Goal: Book appointment/travel/reservation

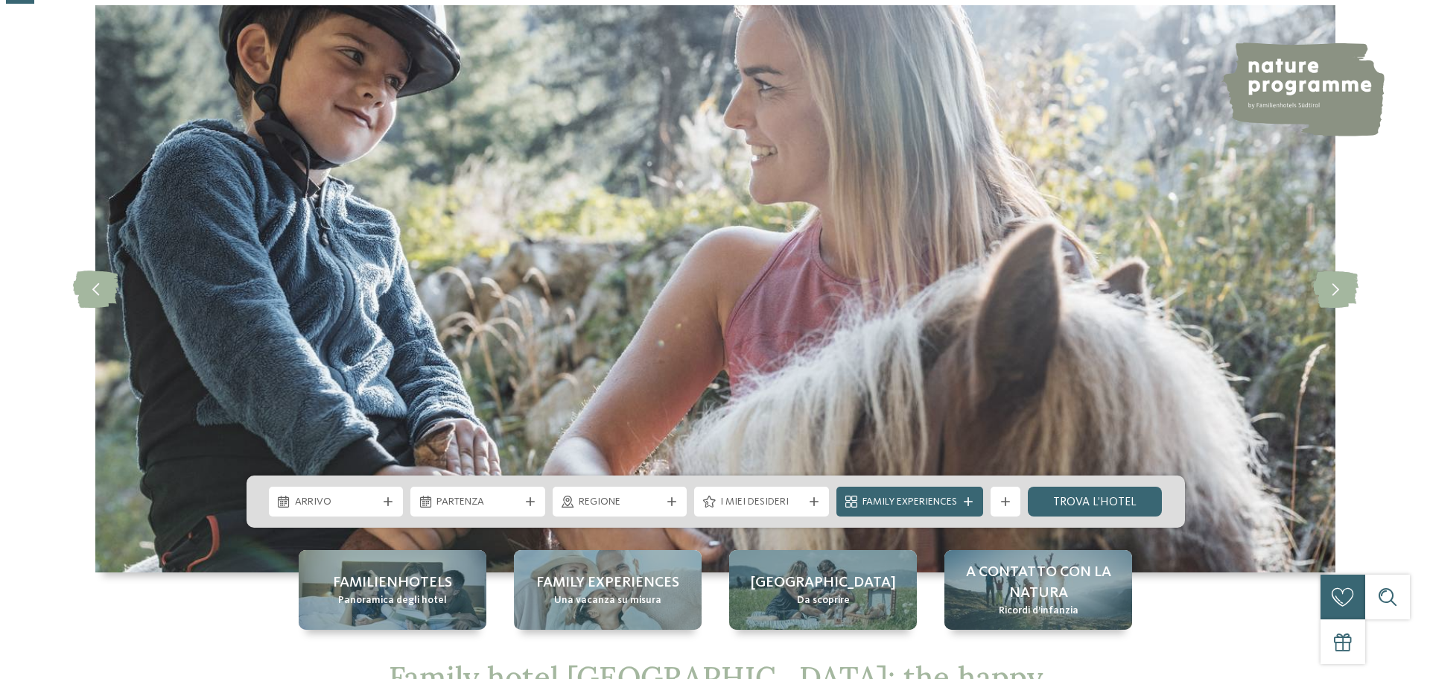
scroll to position [149, 0]
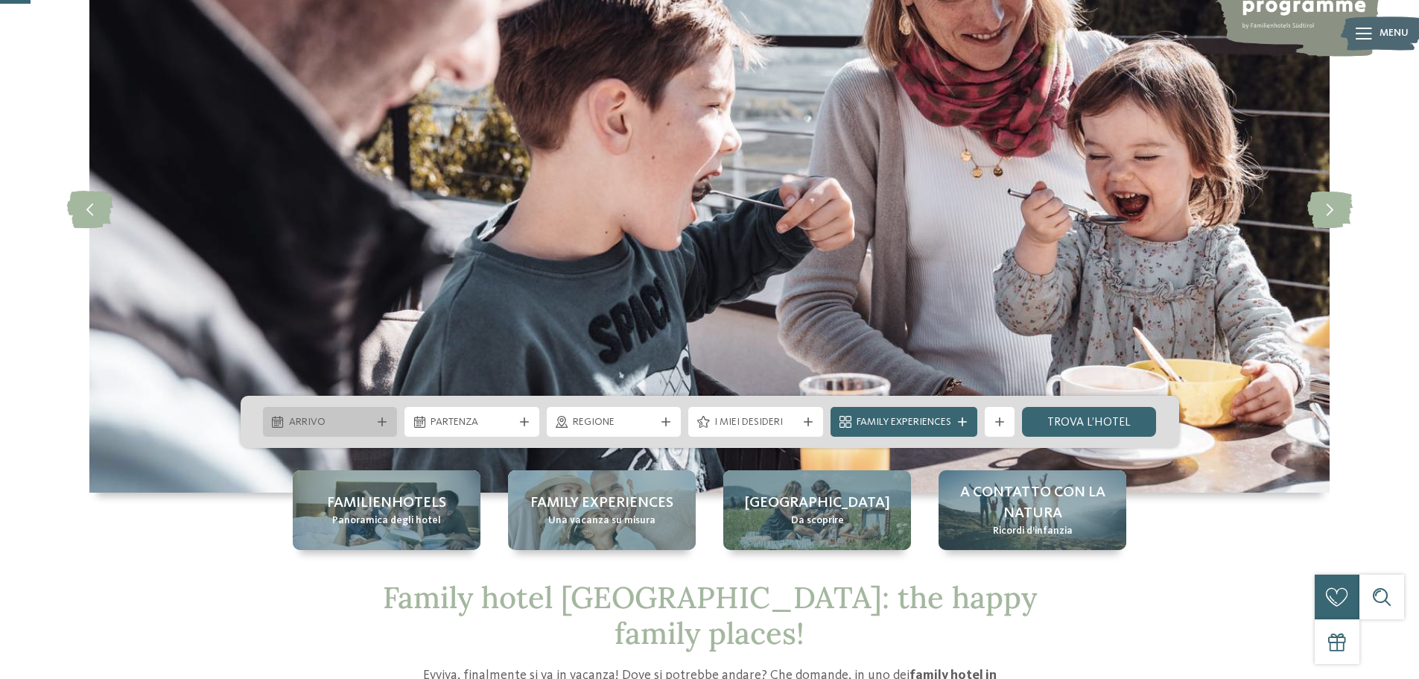
click at [355, 420] on span "Arrivo" at bounding box center [330, 422] width 83 height 15
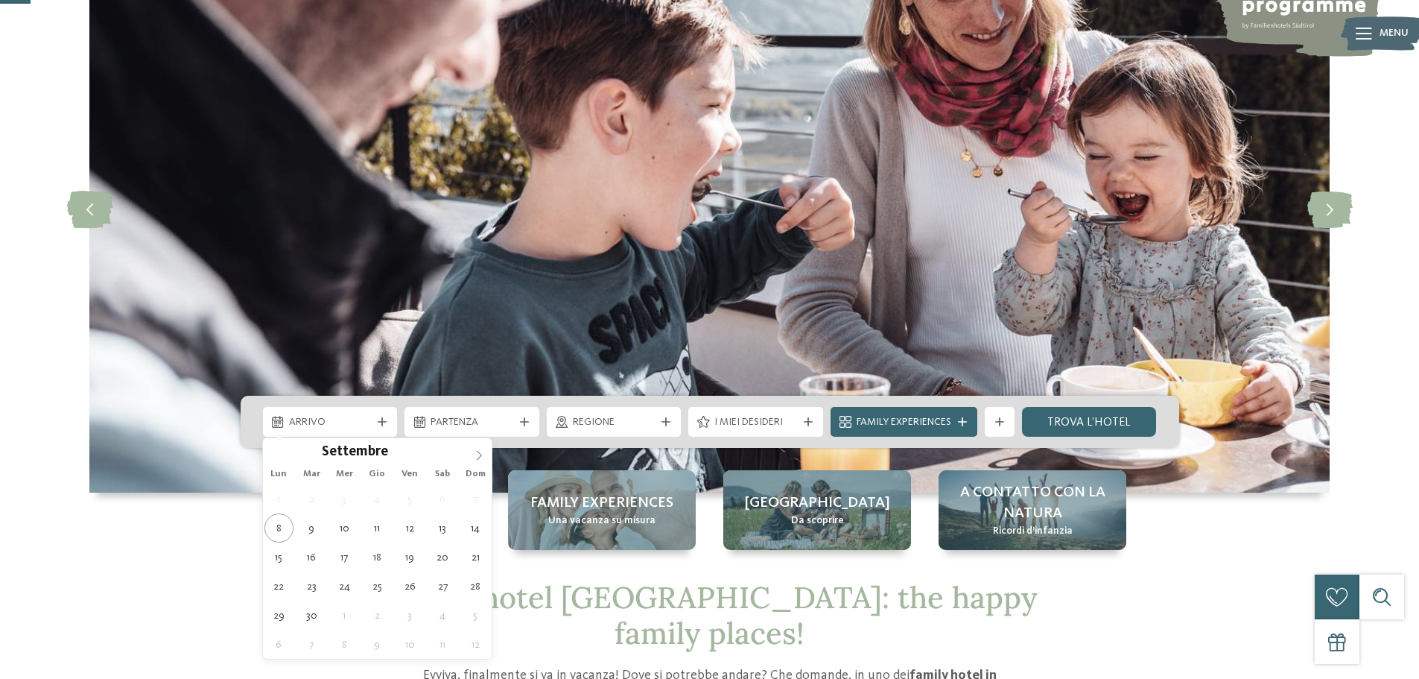
click at [482, 459] on icon at bounding box center [479, 455] width 10 height 10
type div "[DATE]"
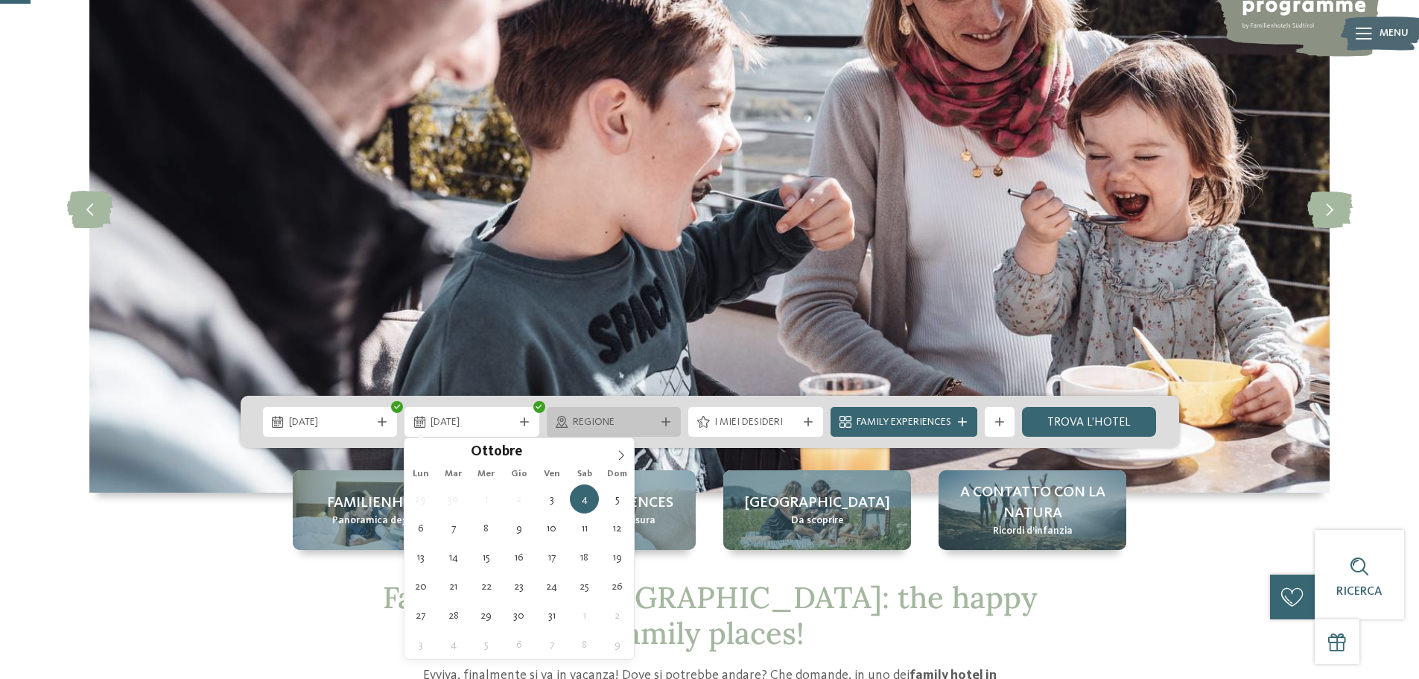
drag, startPoint x: 409, startPoint y: 498, endPoint x: 601, endPoint y: 420, distance: 207.2
click at [528, 419] on icon at bounding box center [524, 421] width 9 height 9
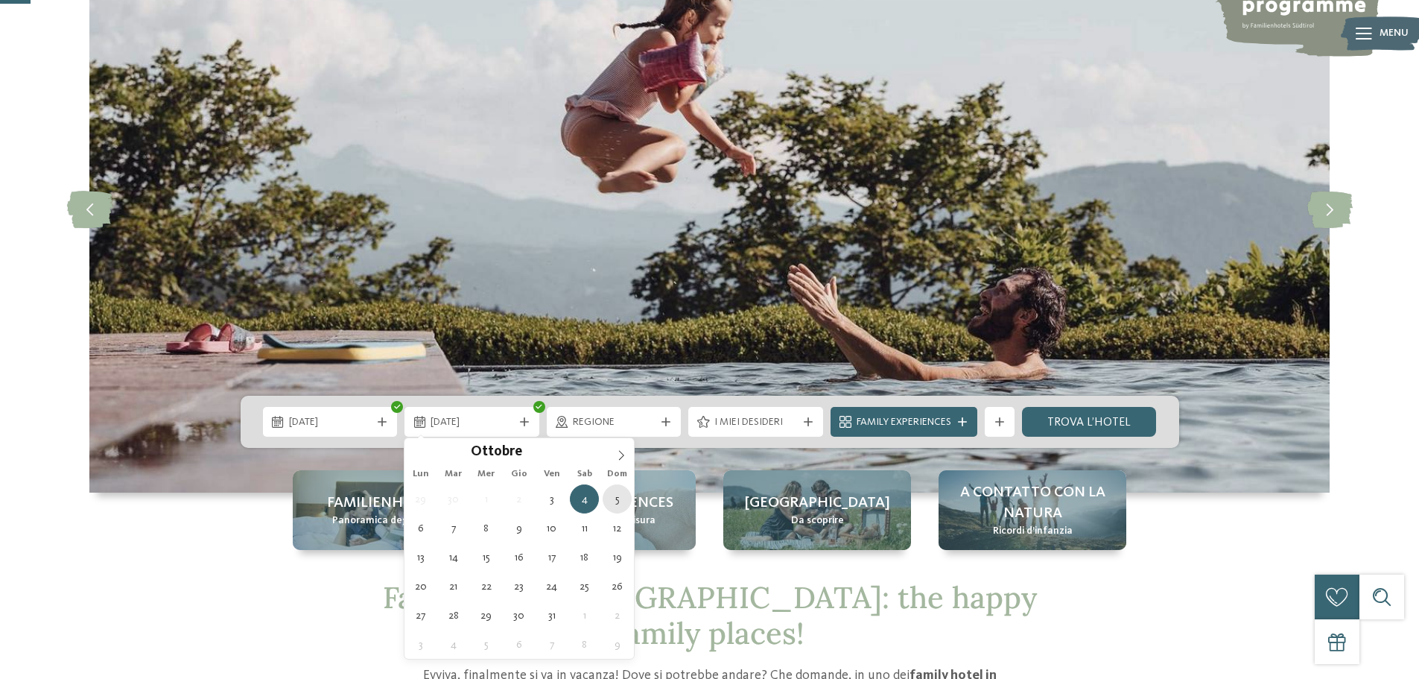
type div "[DATE]"
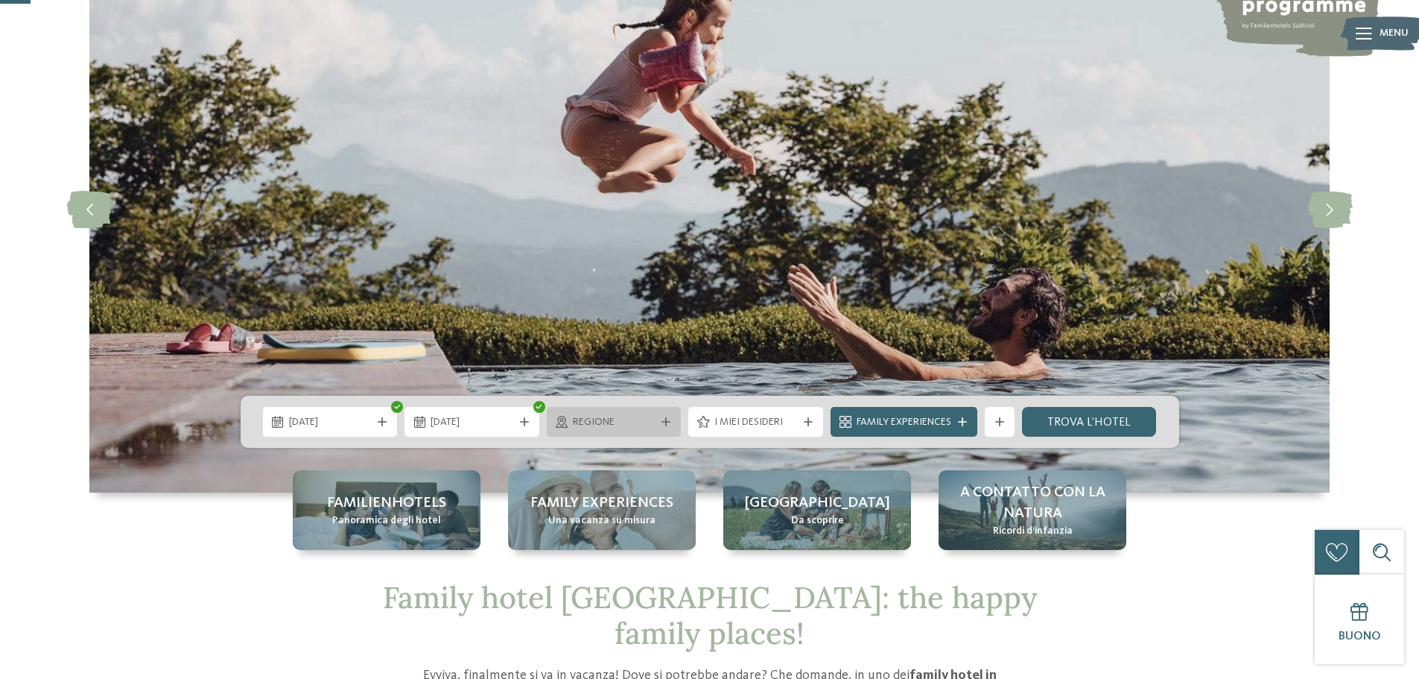
click at [660, 422] on div at bounding box center [666, 421] width 15 height 9
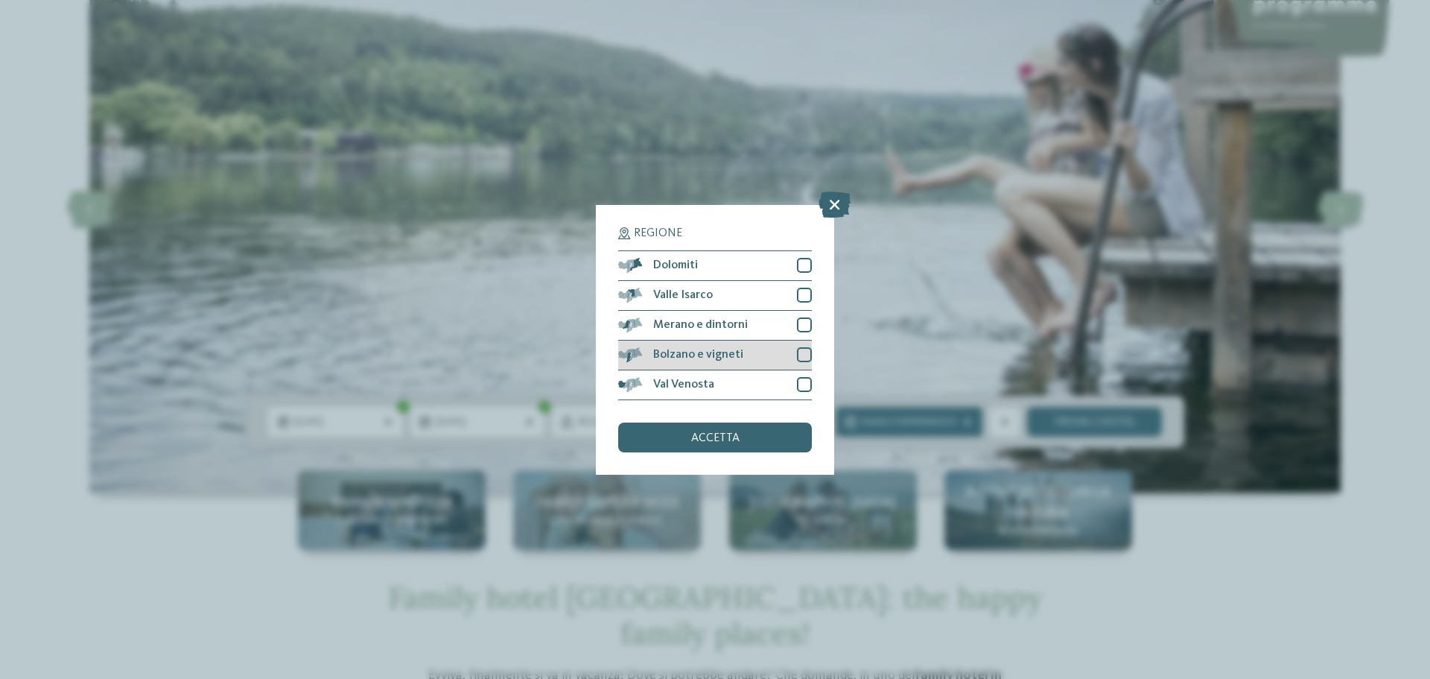
click at [804, 357] on div at bounding box center [804, 354] width 15 height 15
click at [799, 264] on div at bounding box center [804, 265] width 15 height 15
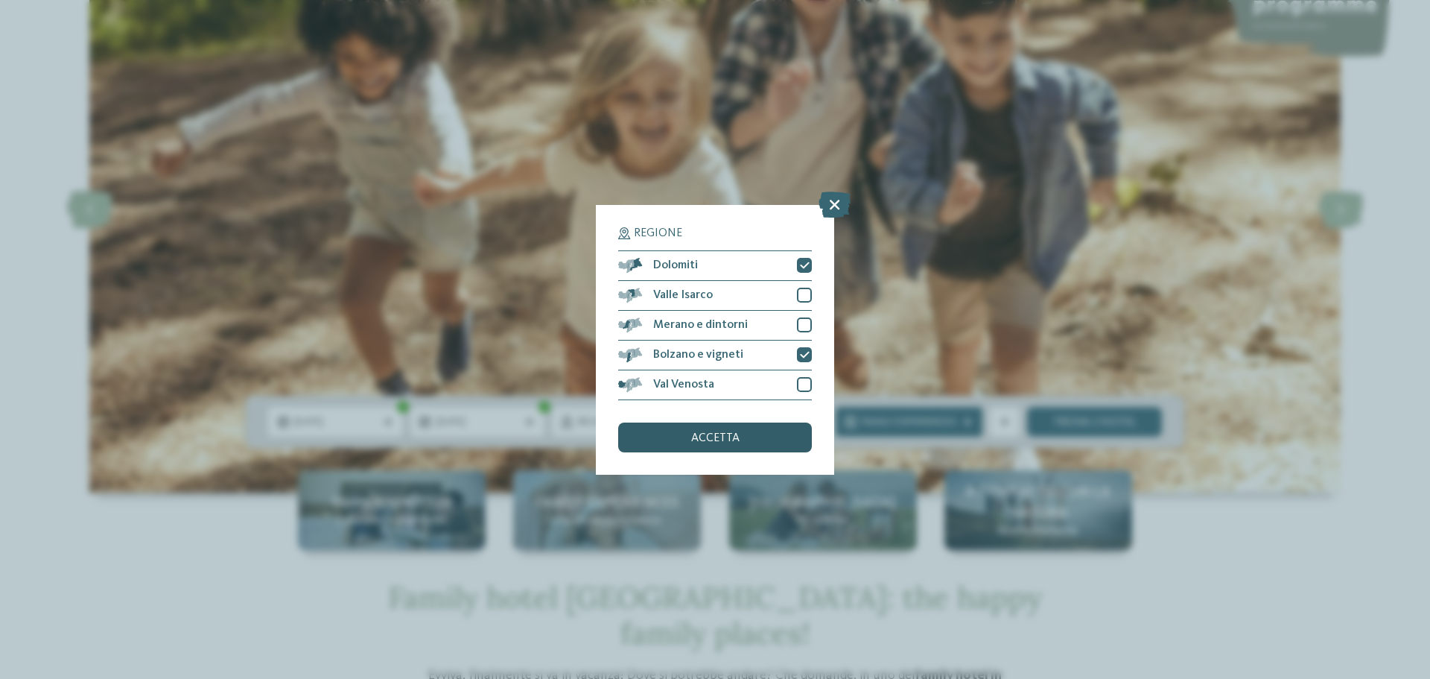
click at [764, 435] on div "accetta" at bounding box center [715, 437] width 194 height 30
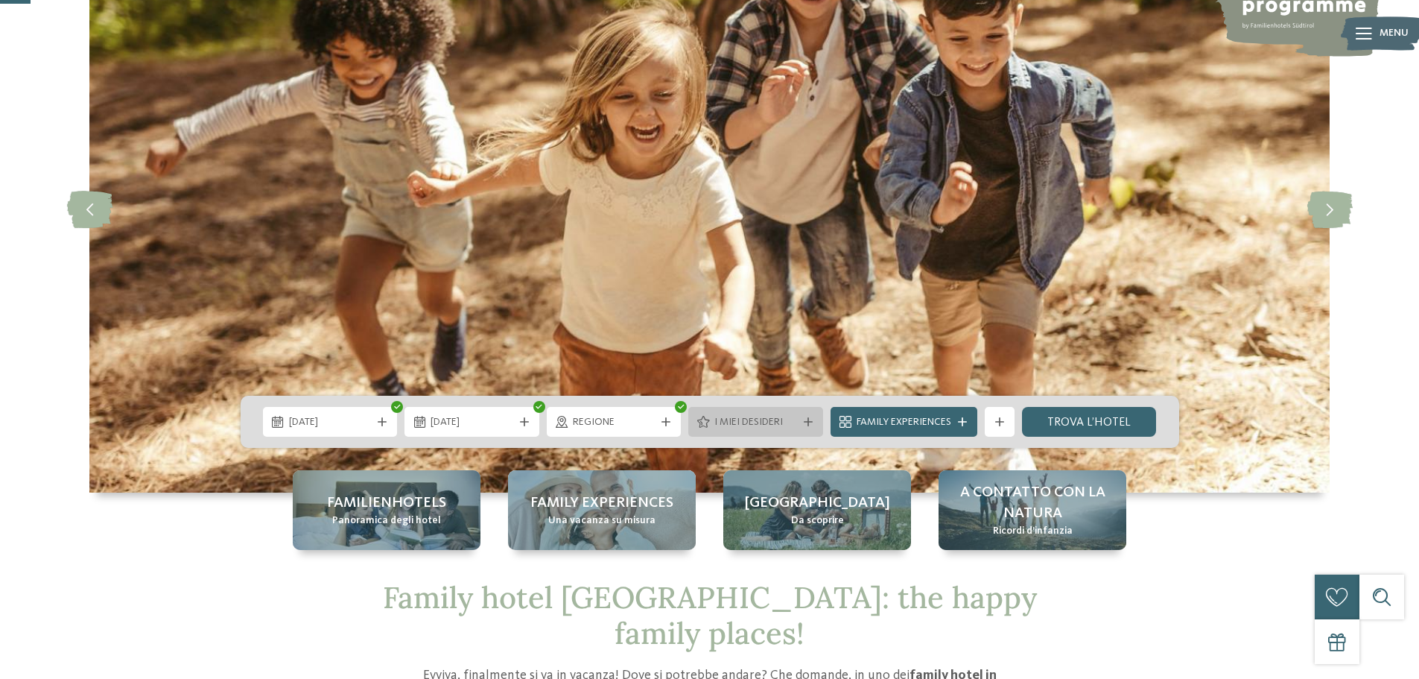
click at [806, 424] on icon at bounding box center [808, 421] width 9 height 9
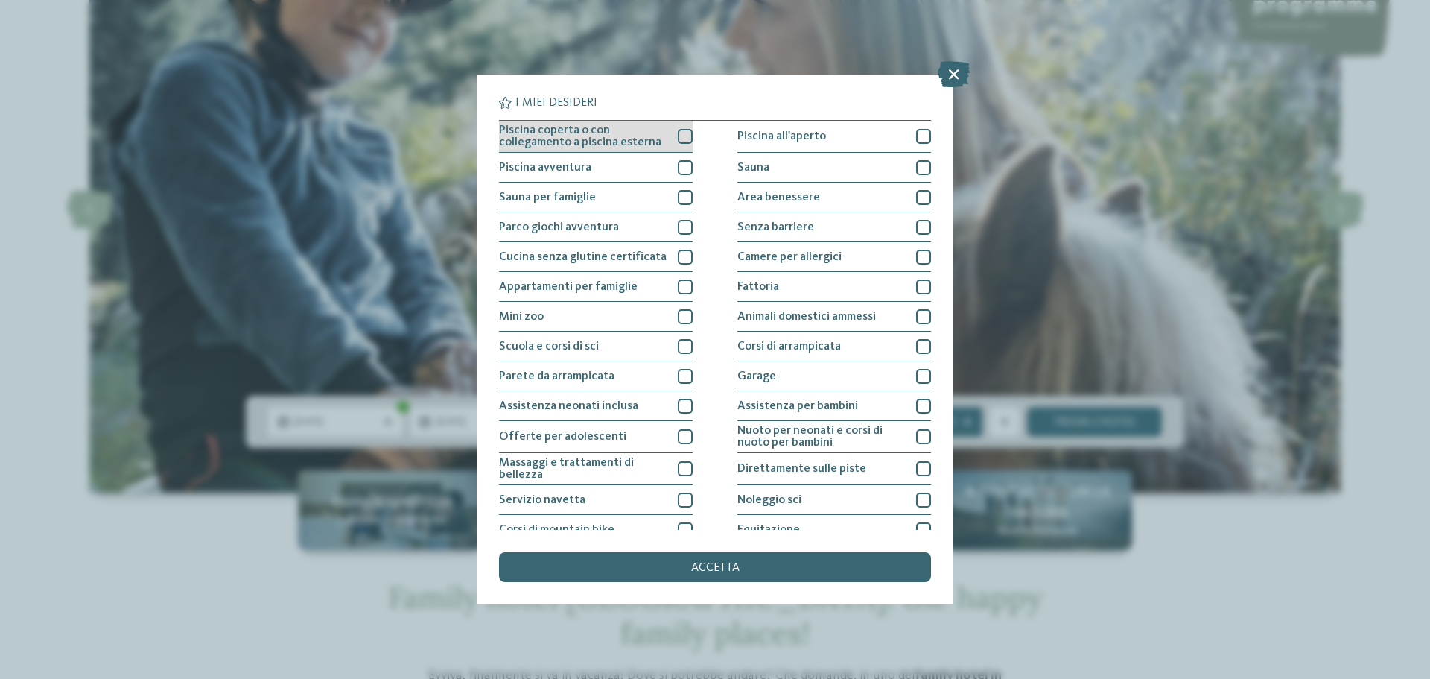
click at [678, 139] on div at bounding box center [685, 136] width 15 height 15
click at [680, 165] on div at bounding box center [685, 167] width 15 height 15
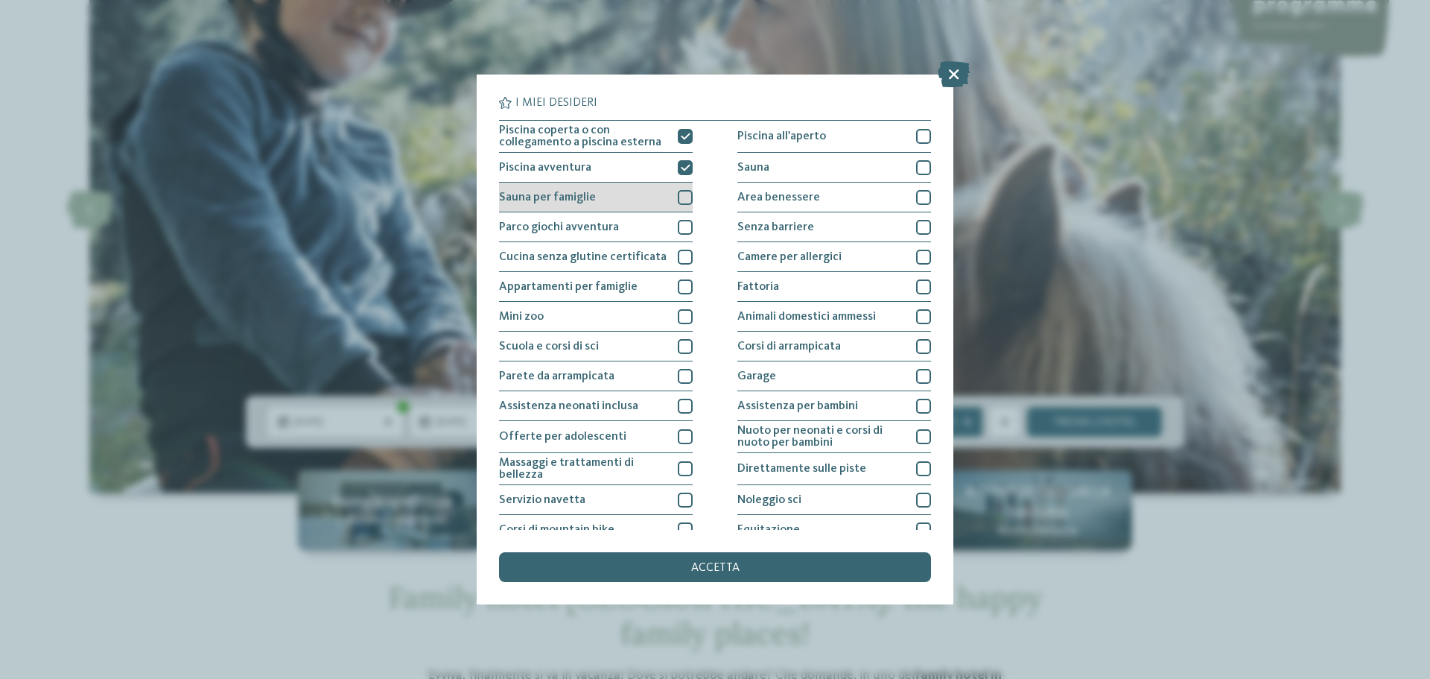
click at [683, 194] on div at bounding box center [685, 197] width 15 height 15
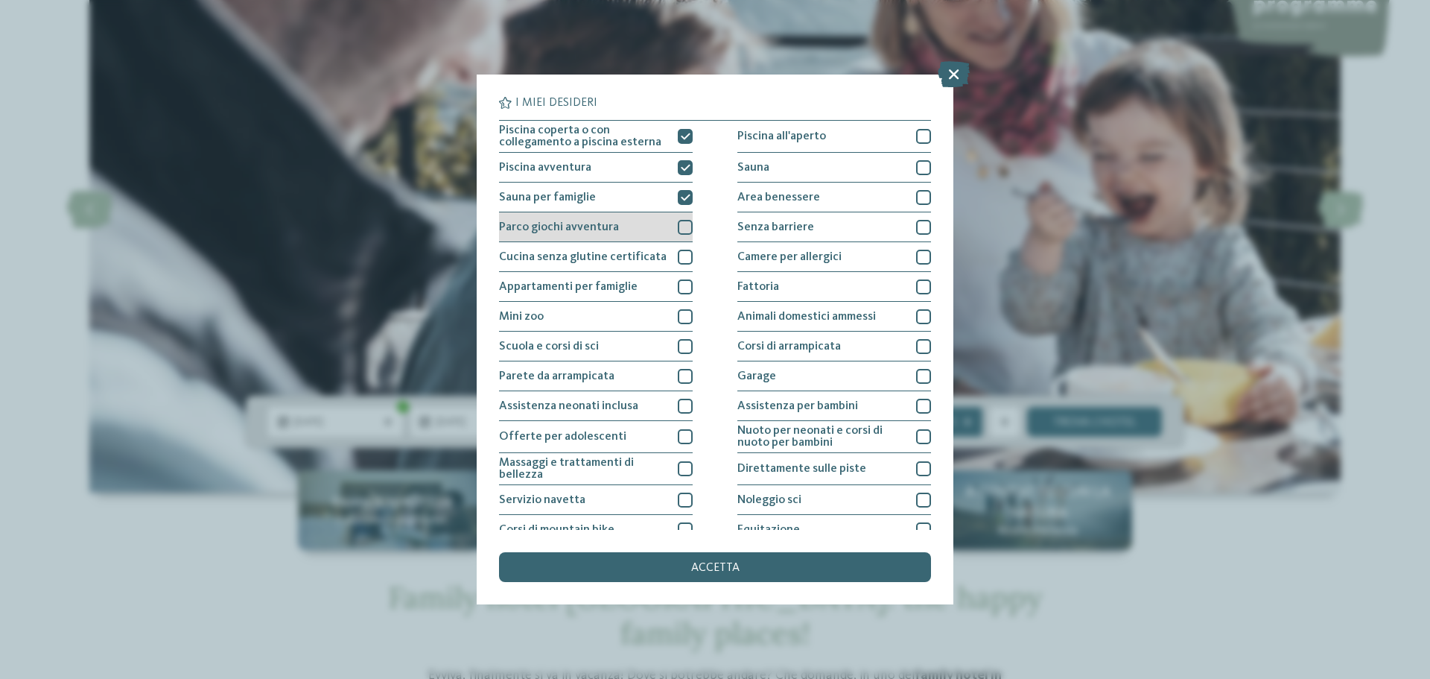
click at [682, 232] on div at bounding box center [685, 227] width 15 height 15
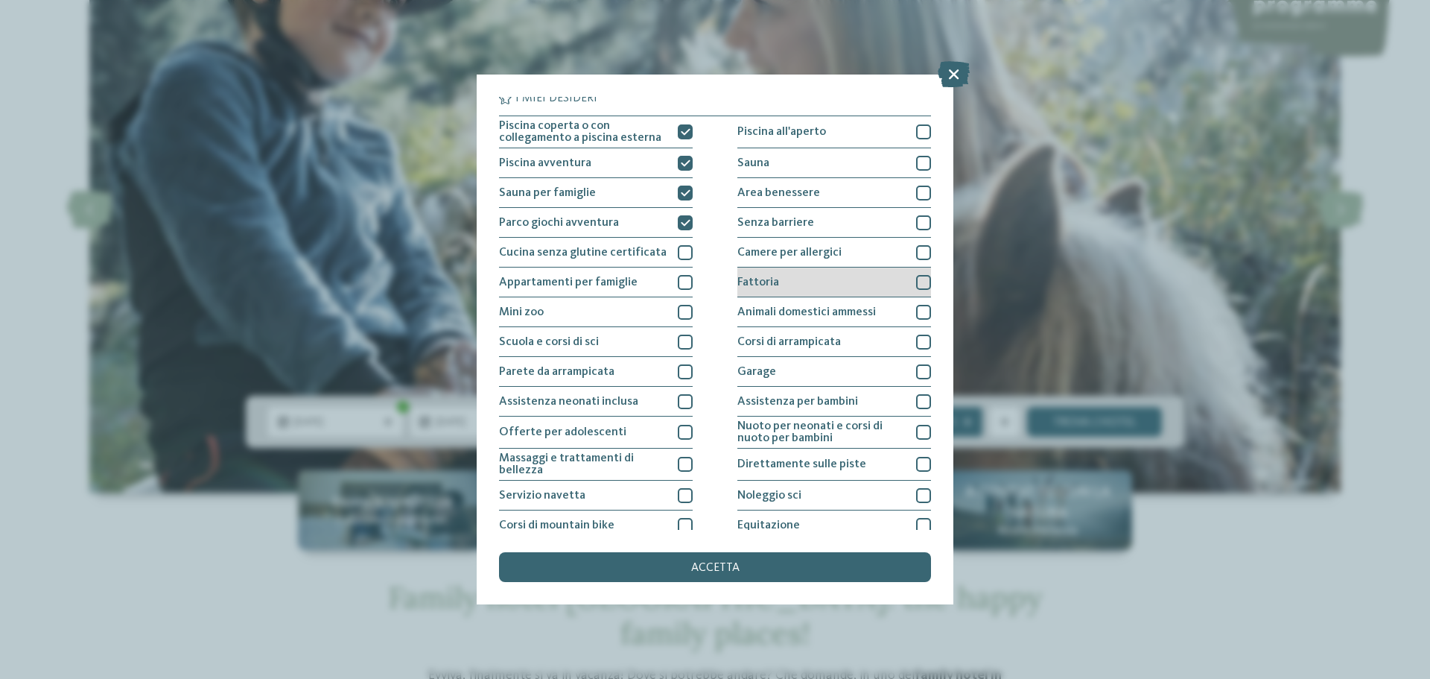
scroll to position [0, 0]
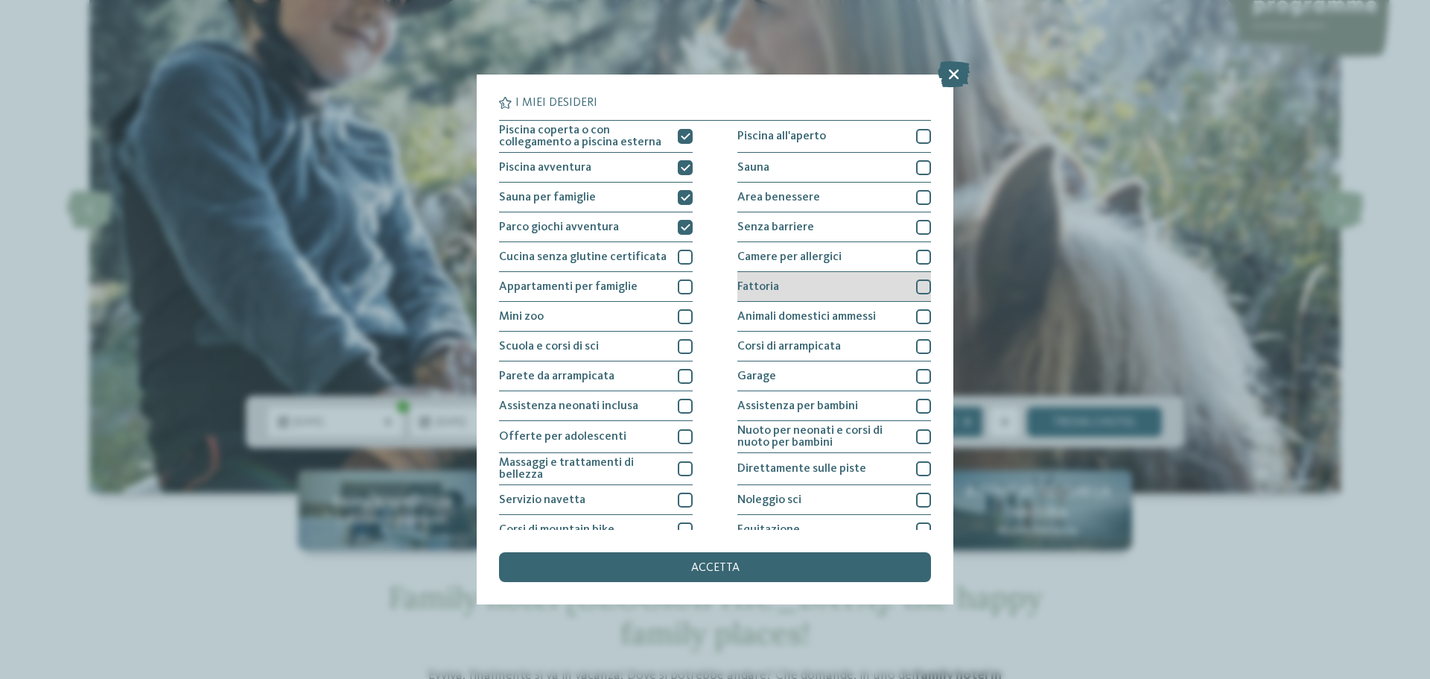
click at [812, 289] on div "Fattoria" at bounding box center [835, 287] width 194 height 30
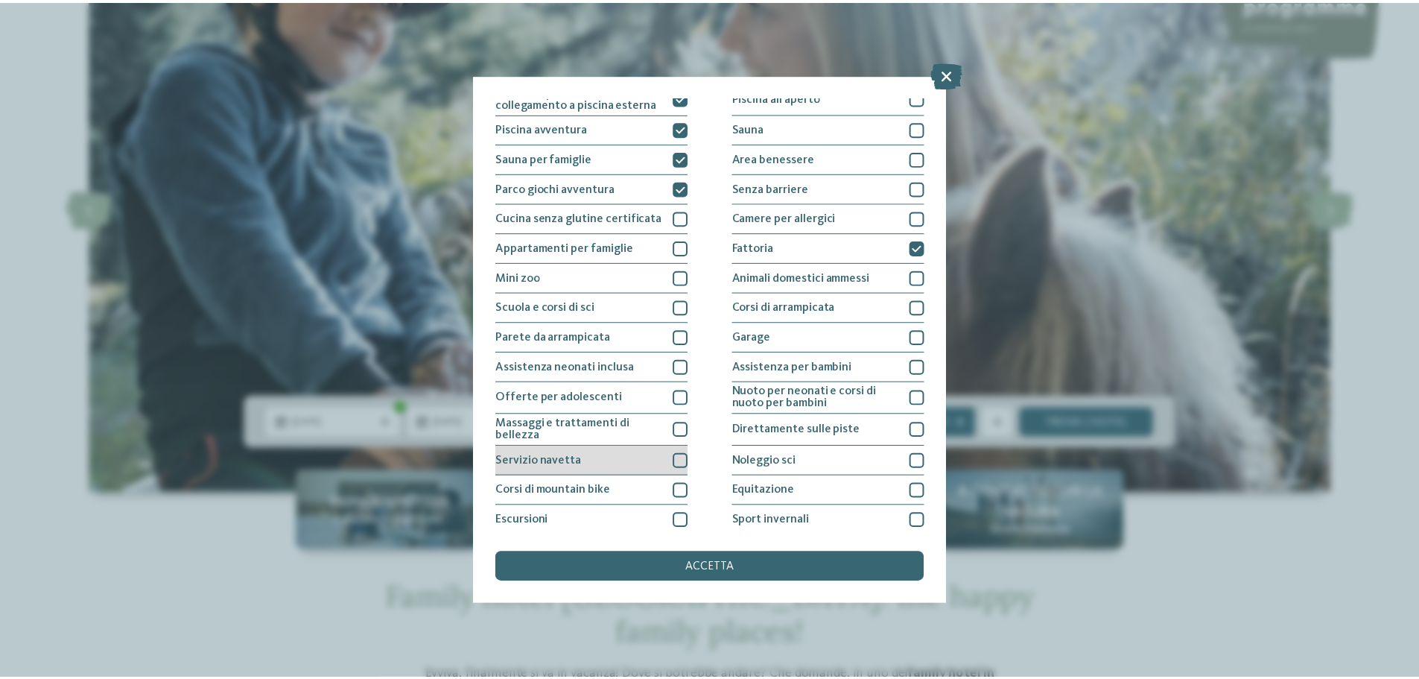
scroll to position [74, 0]
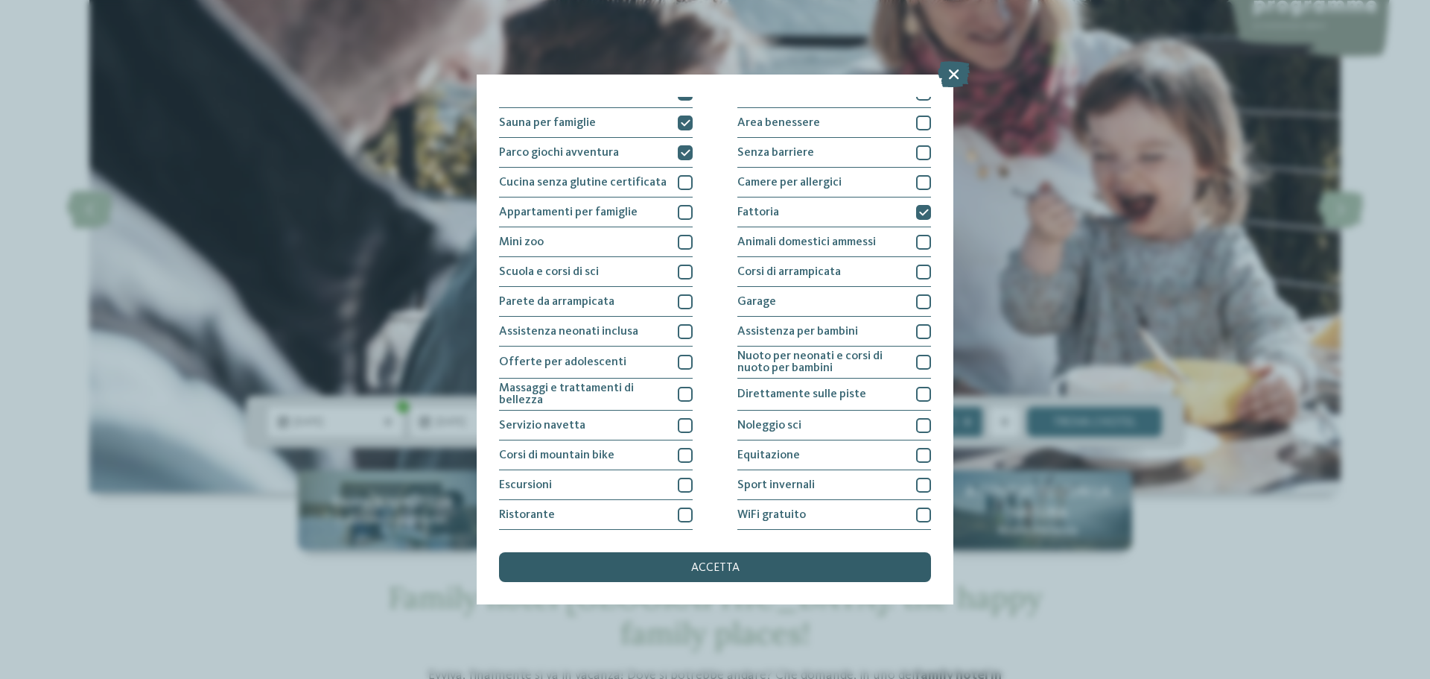
click at [653, 566] on div "accetta" at bounding box center [715, 567] width 432 height 30
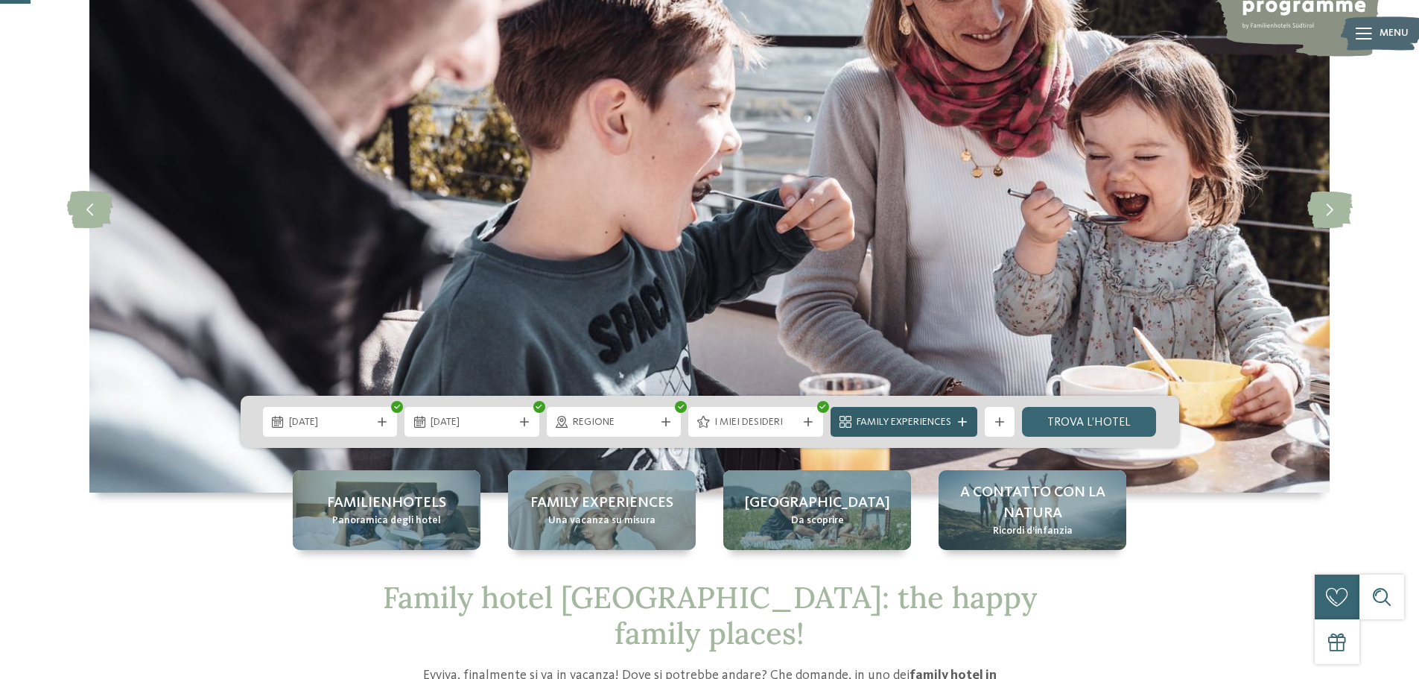
click at [957, 416] on div "Family Experiences" at bounding box center [904, 422] width 147 height 30
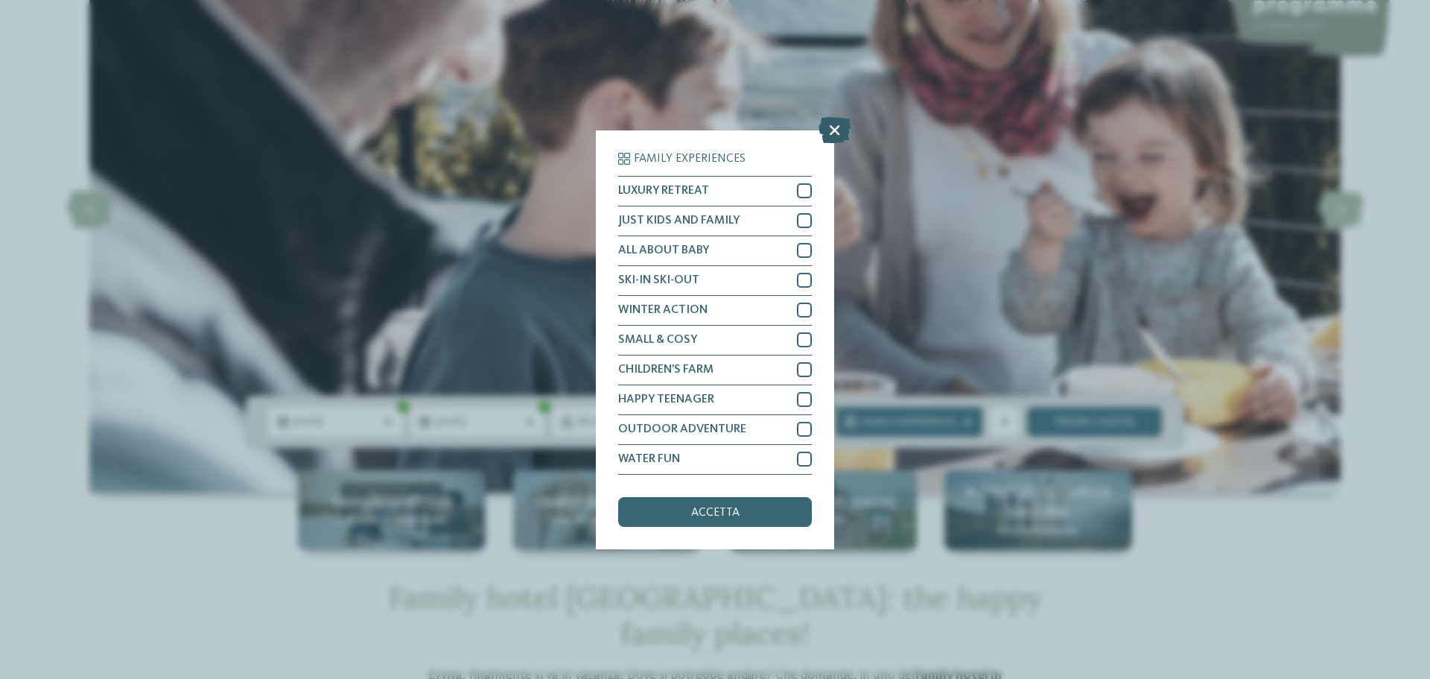
click at [843, 130] on icon at bounding box center [835, 129] width 32 height 26
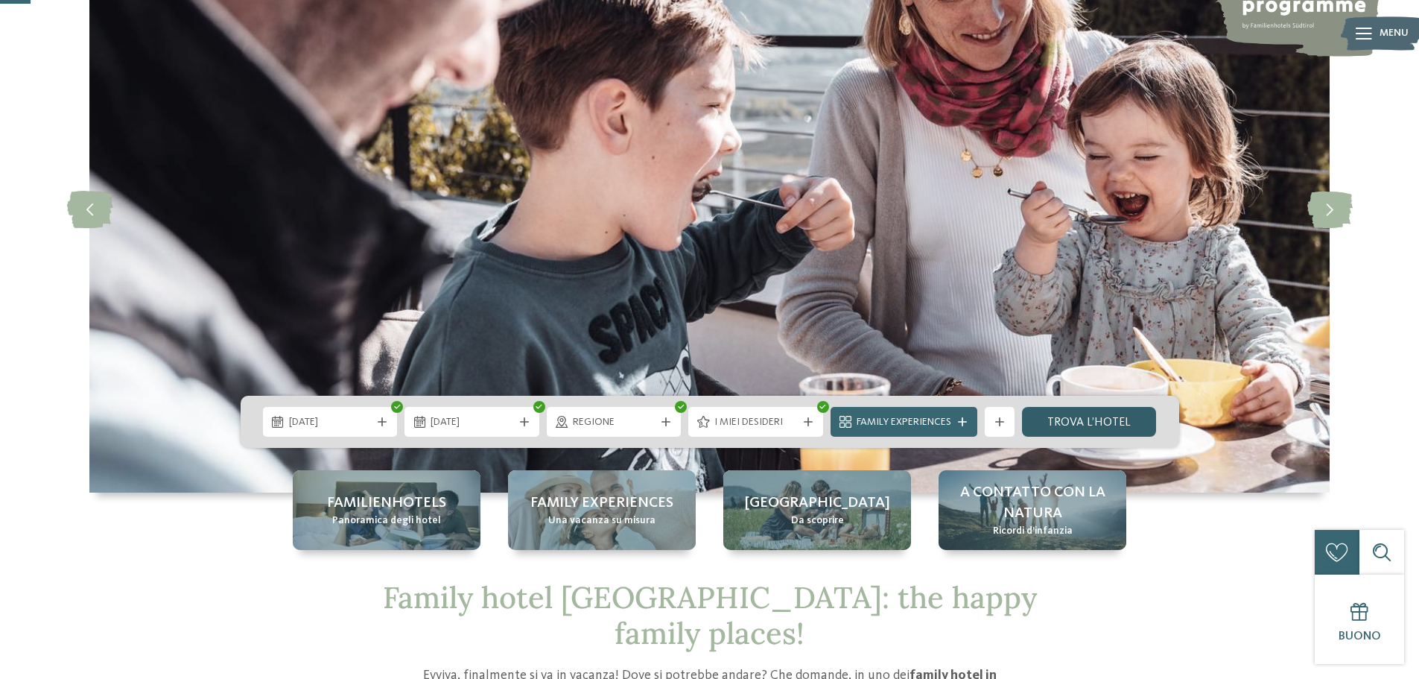
click at [1079, 423] on link "trova l’hotel" at bounding box center [1089, 422] width 135 height 30
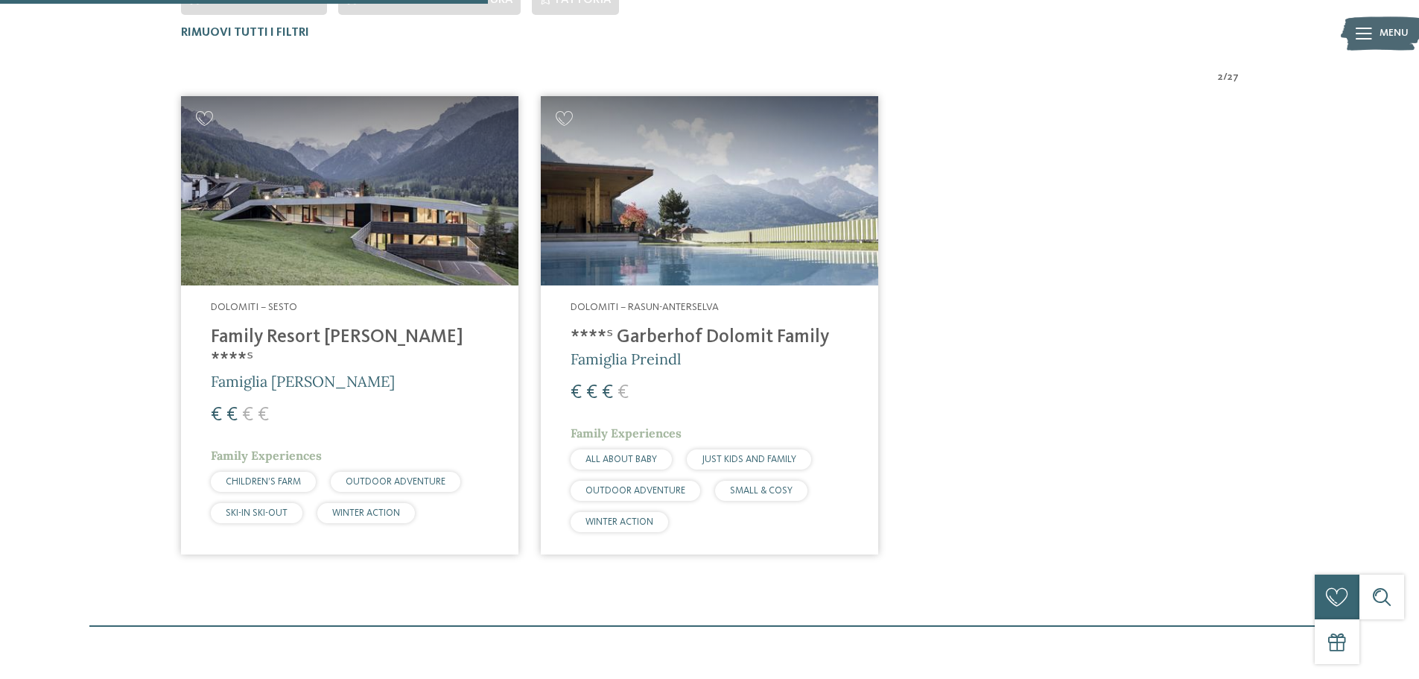
scroll to position [526, 0]
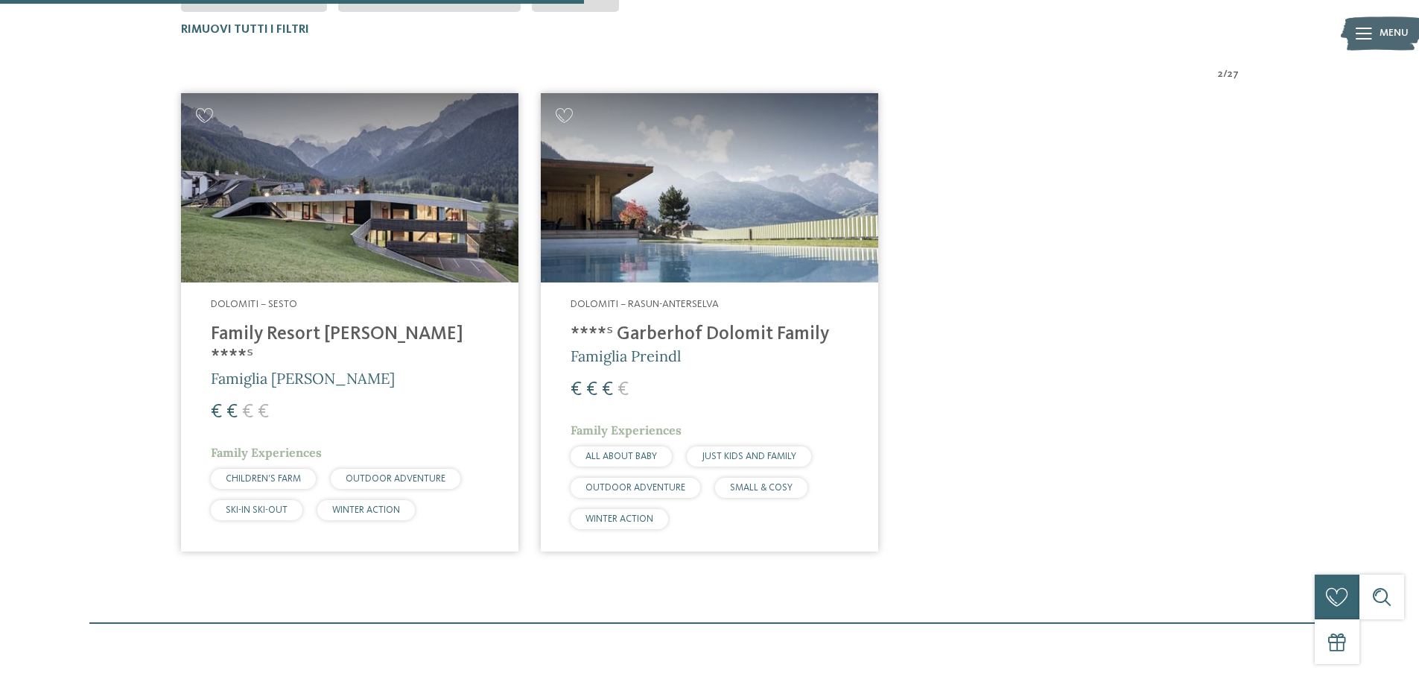
click at [354, 248] on img at bounding box center [349, 188] width 337 height 190
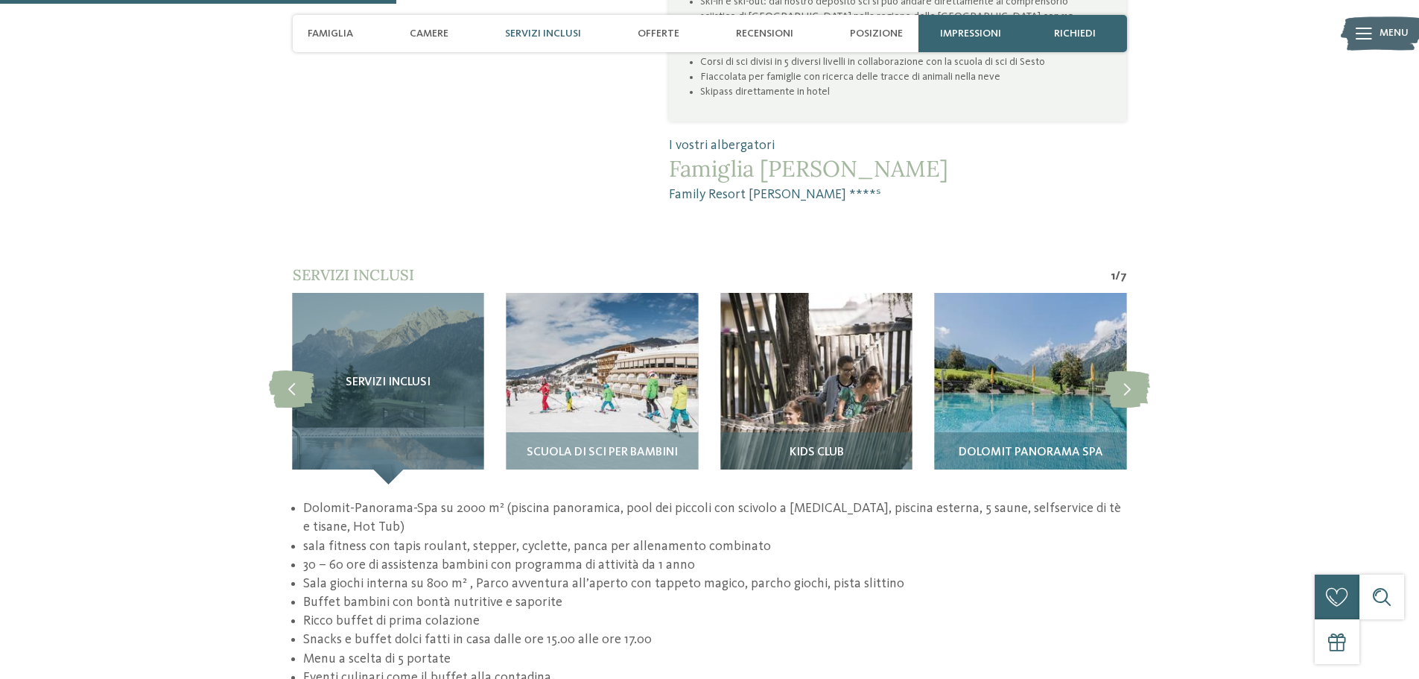
scroll to position [1266, 0]
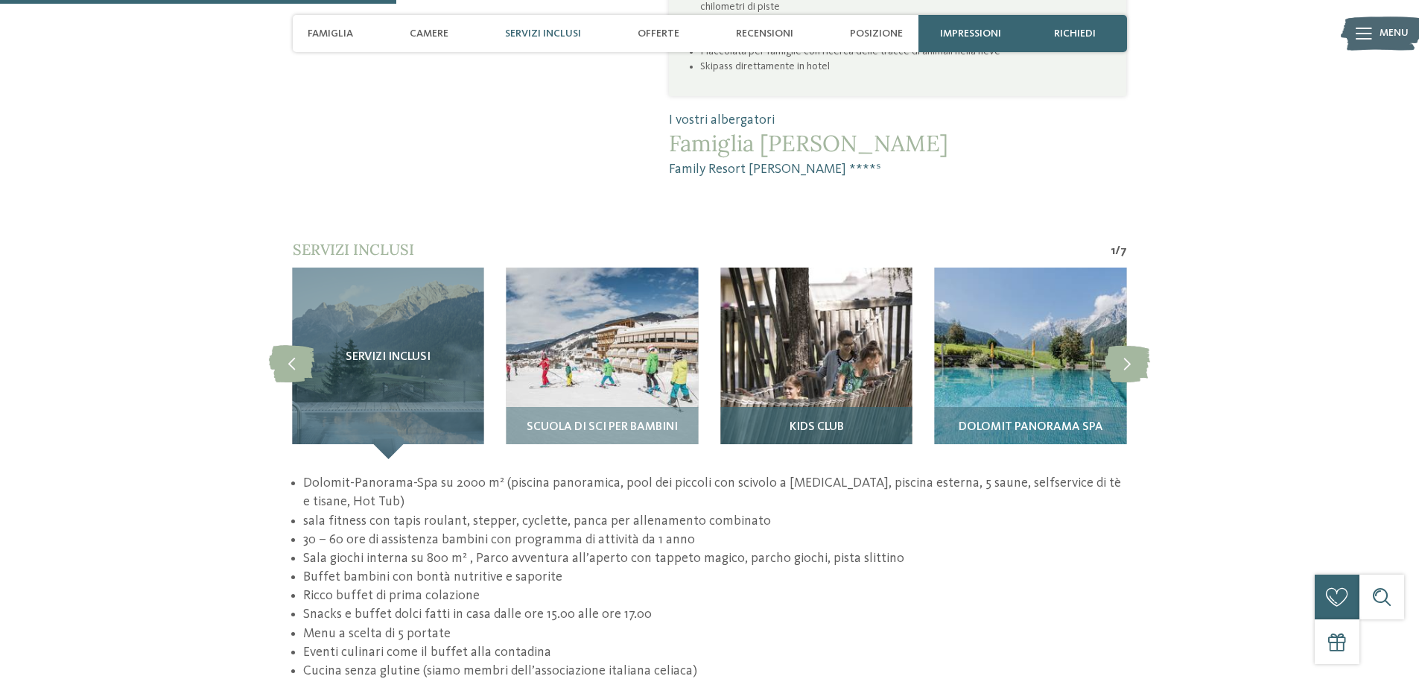
click at [837, 407] on div "Kids Club" at bounding box center [815, 433] width 191 height 52
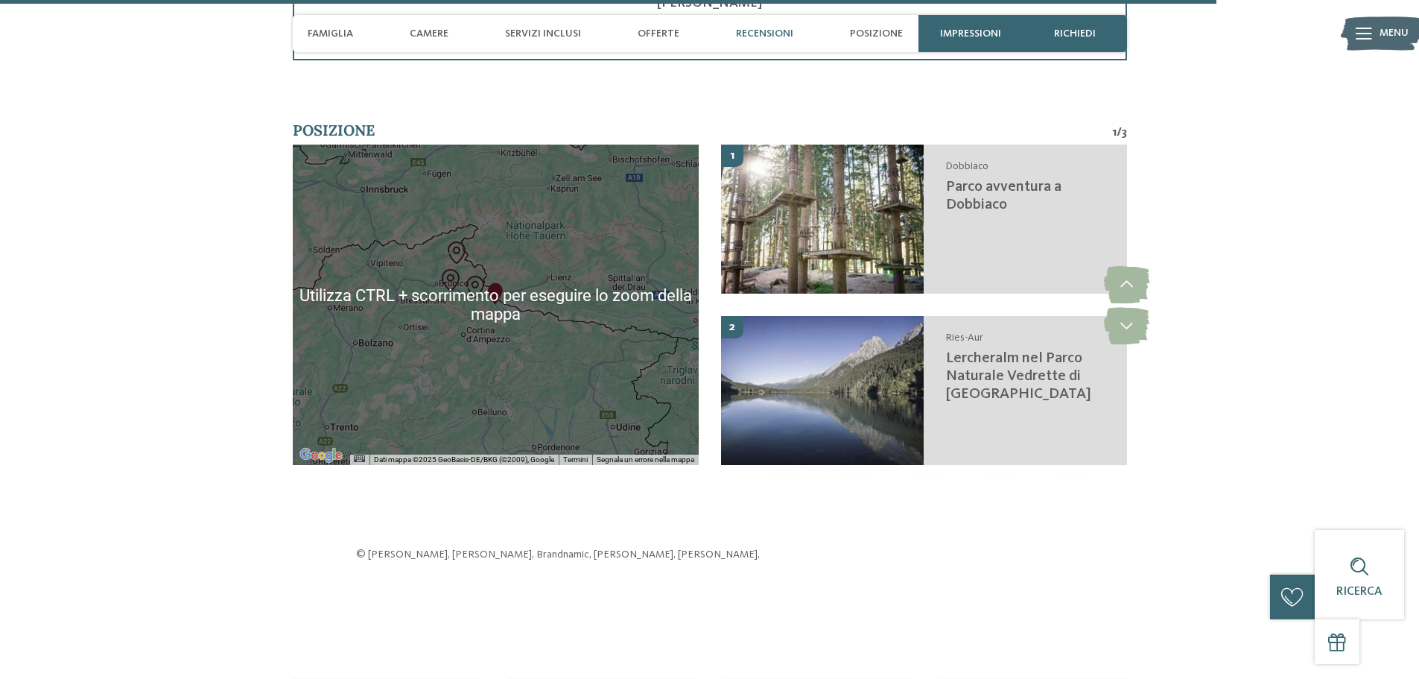
scroll to position [3874, 0]
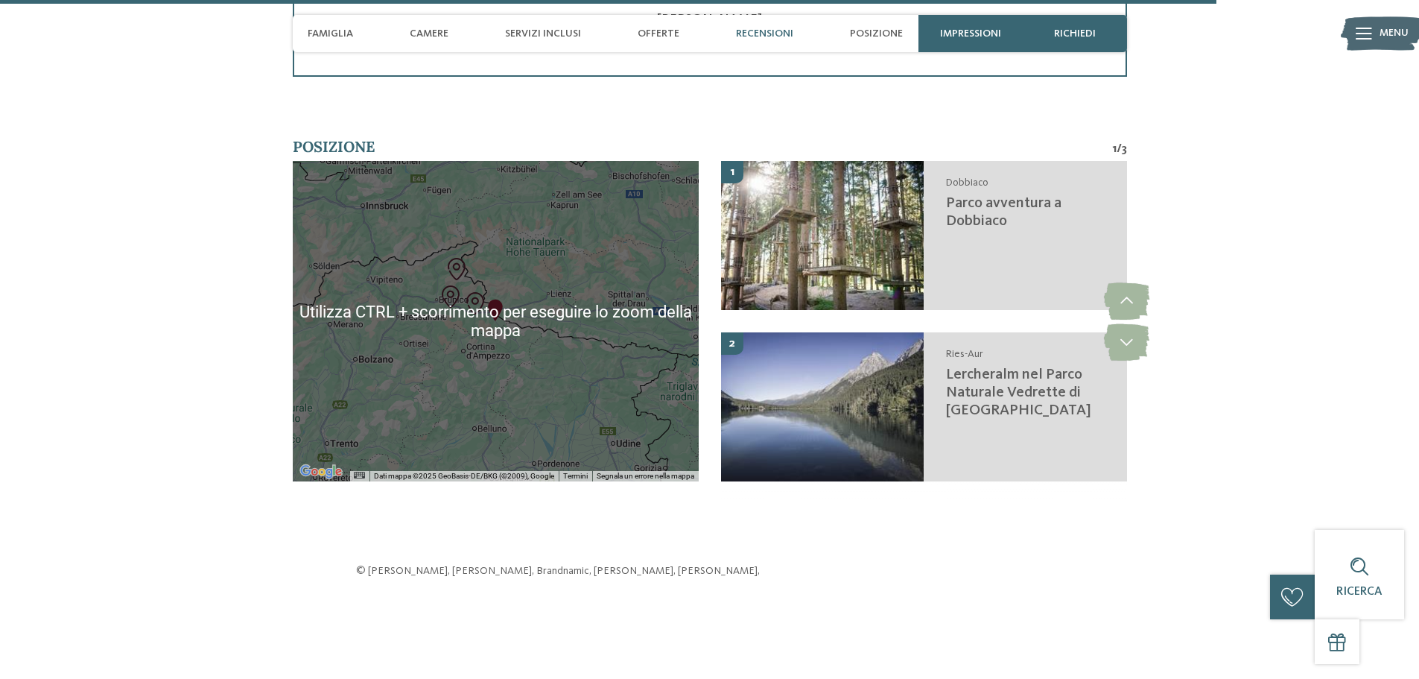
drag, startPoint x: 543, startPoint y: 235, endPoint x: 541, endPoint y: 258, distance: 23.2
click at [542, 241] on div at bounding box center [496, 321] width 406 height 320
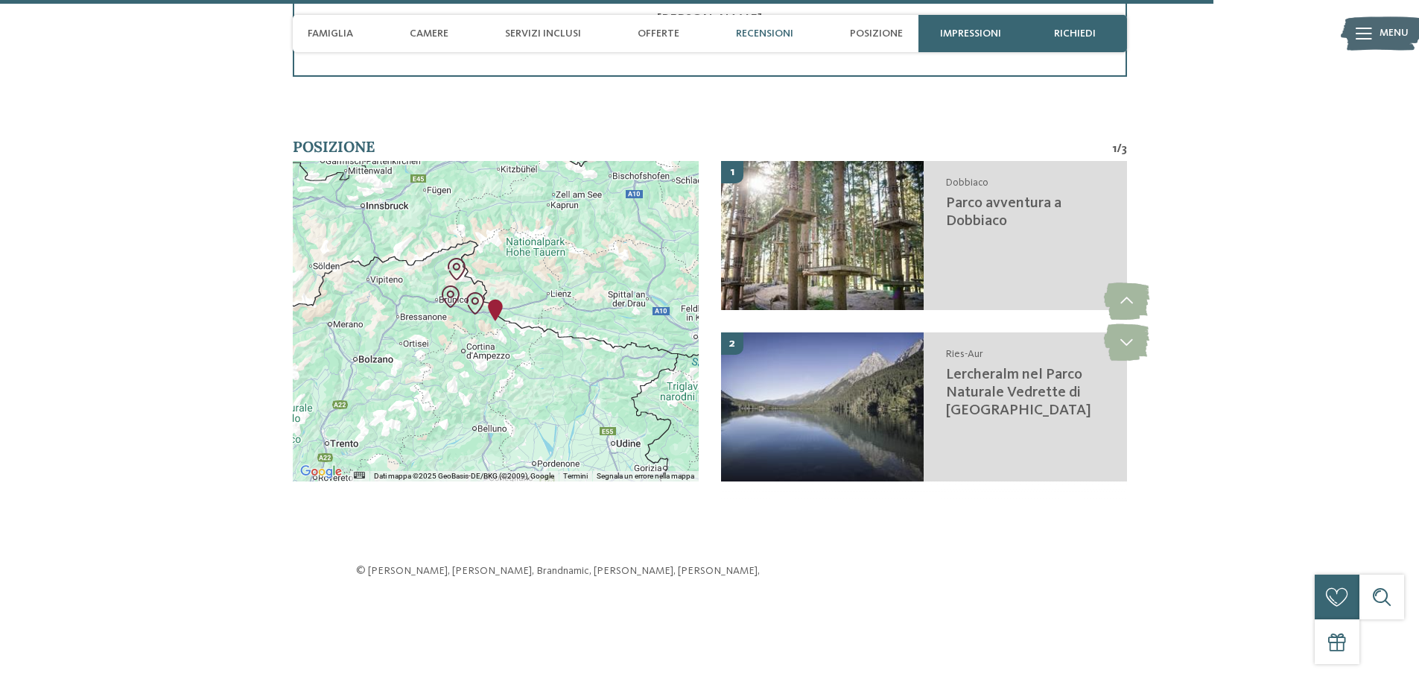
click at [539, 271] on div at bounding box center [496, 321] width 406 height 320
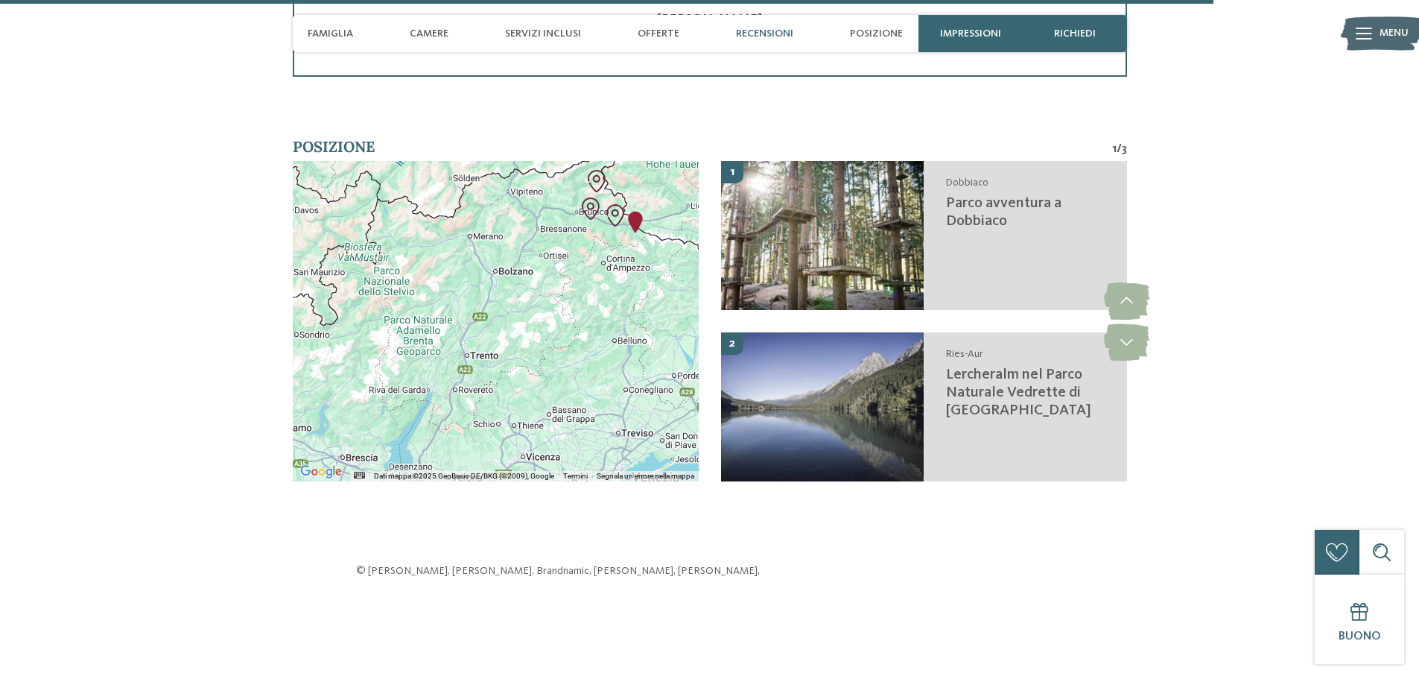
drag, startPoint x: 438, startPoint y: 317, endPoint x: 578, endPoint y: 230, distance: 165.0
click at [578, 230] on div at bounding box center [496, 321] width 406 height 320
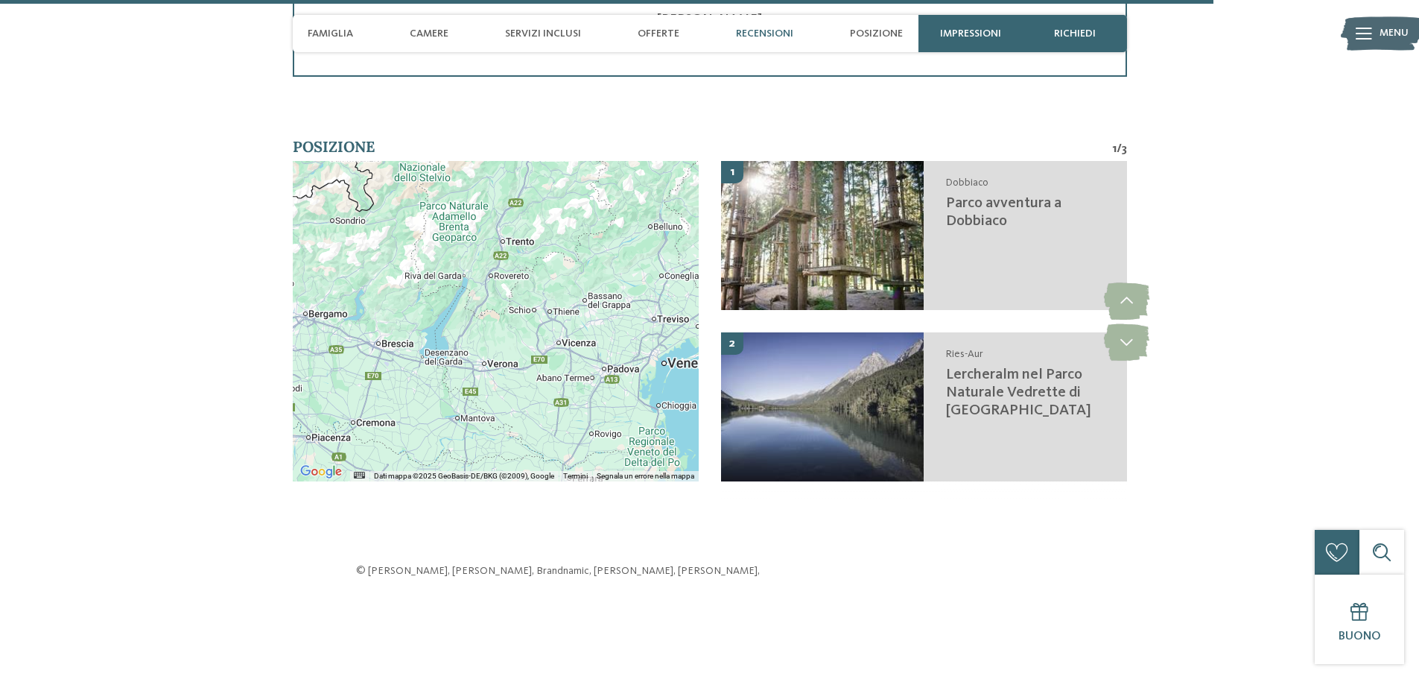
drag, startPoint x: 512, startPoint y: 379, endPoint x: 548, endPoint y: 279, distance: 106.3
click at [548, 279] on div at bounding box center [496, 321] width 406 height 320
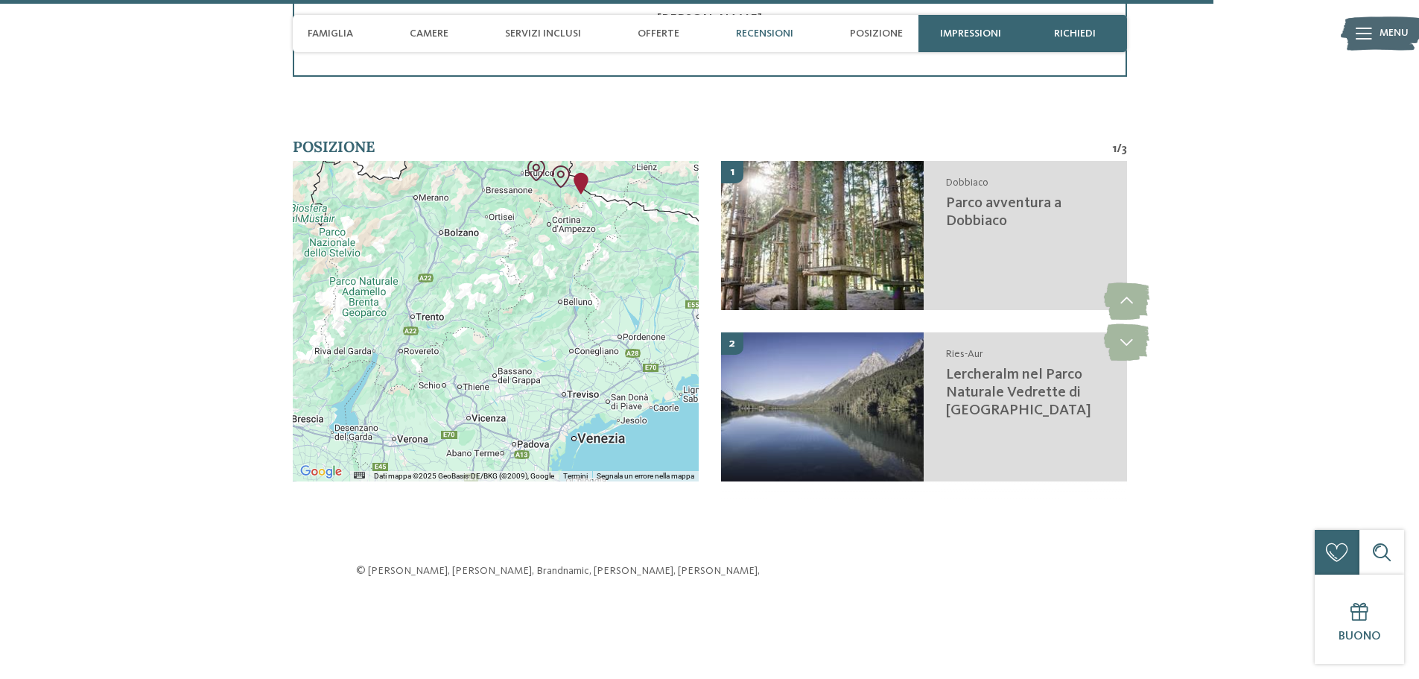
drag, startPoint x: 548, startPoint y: 279, endPoint x: 457, endPoint y: 359, distance: 121.4
click at [457, 359] on div at bounding box center [496, 321] width 406 height 320
